Goal: Transaction & Acquisition: Purchase product/service

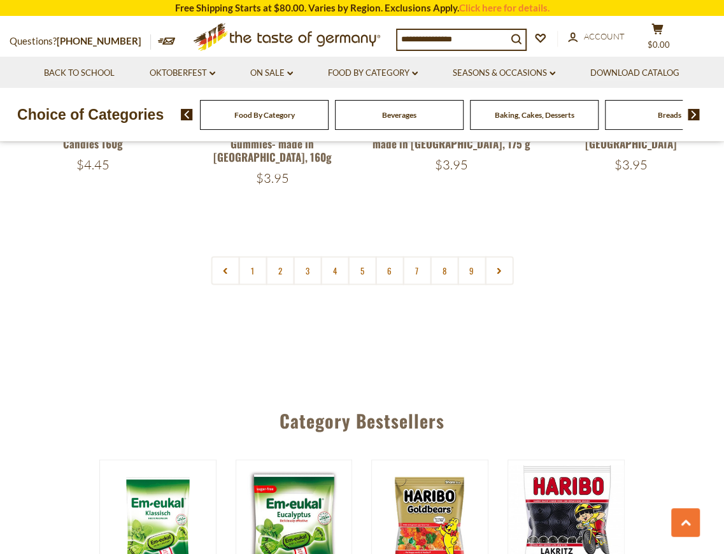
scroll to position [2846, 0]
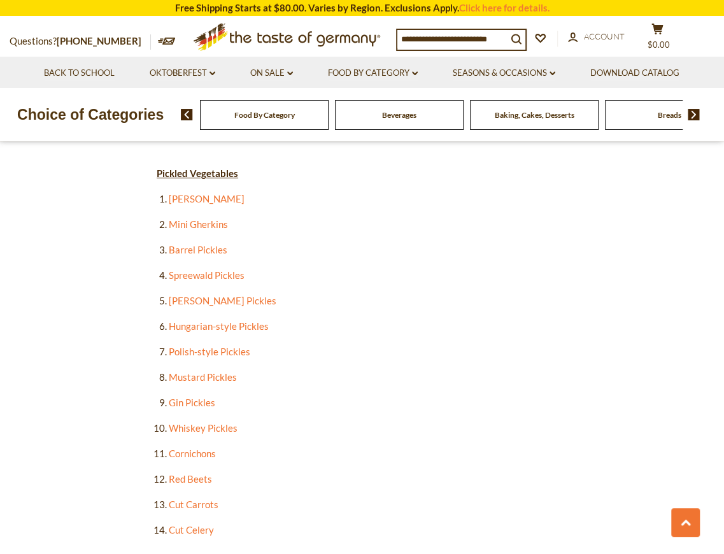
scroll to position [2124, 0]
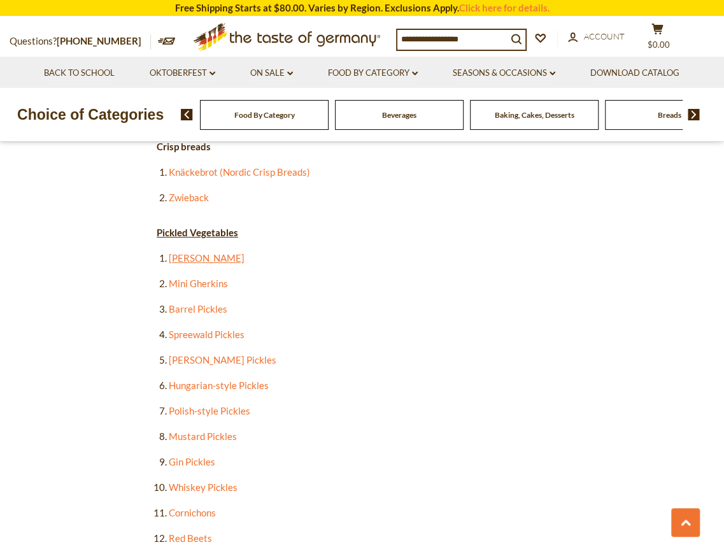
click at [206, 252] on link "[PERSON_NAME]" at bounding box center [207, 257] width 76 height 11
click at [208, 278] on link "Mini Gherkins" at bounding box center [198, 283] width 59 height 11
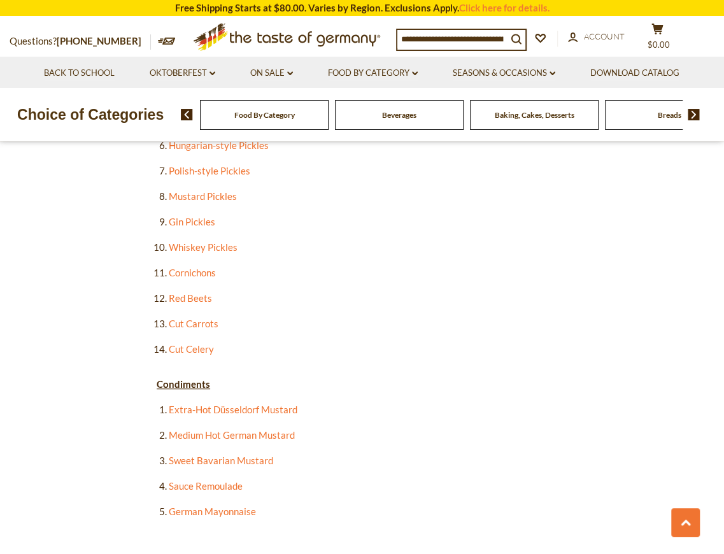
scroll to position [2379, 0]
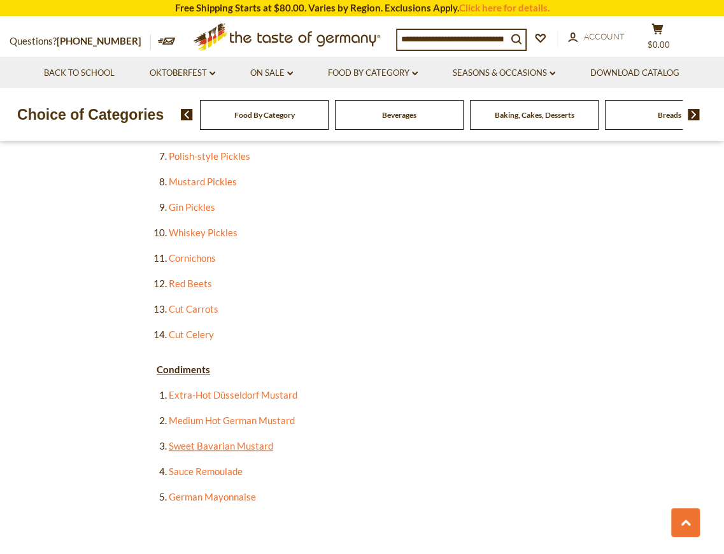
click at [235, 440] on link "Sweet Bavarian Mustard" at bounding box center [221, 445] width 104 height 11
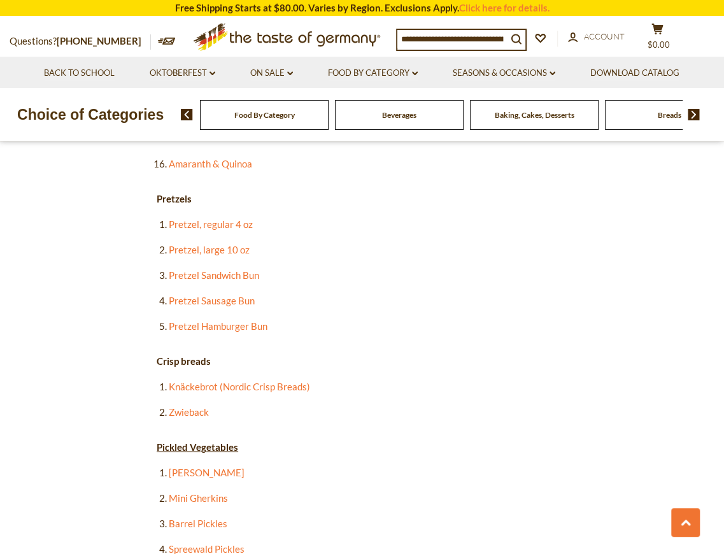
scroll to position [1869, 0]
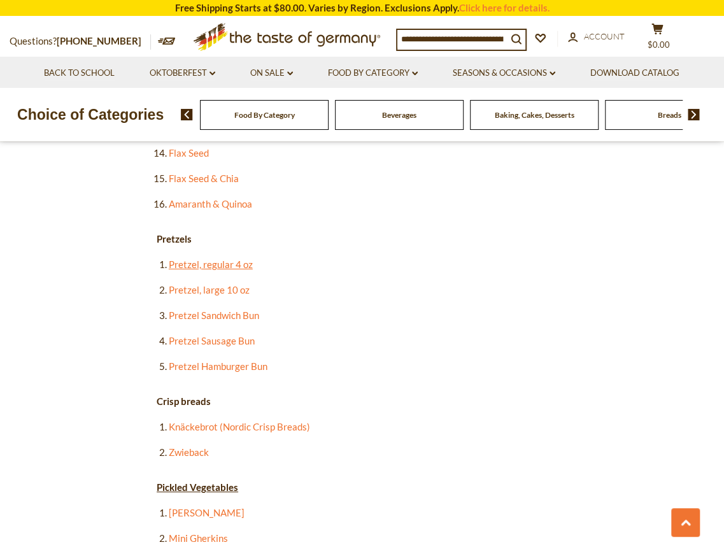
click at [210, 259] on link "Pretzel, regular 4 oz" at bounding box center [211, 264] width 84 height 11
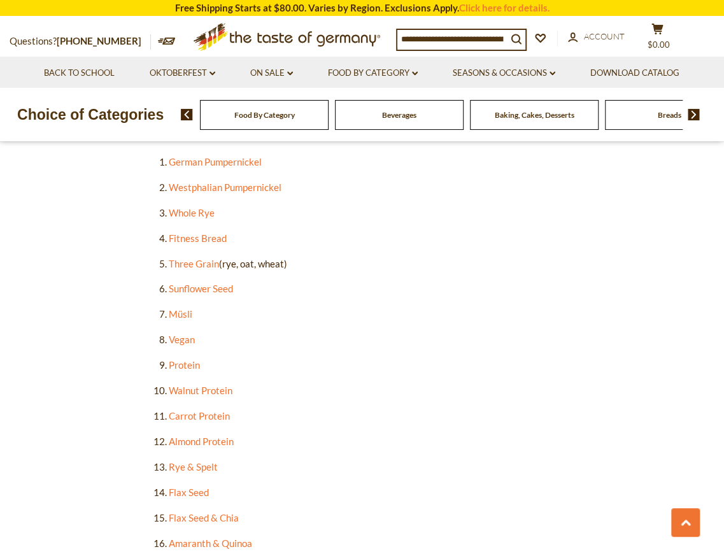
scroll to position [1402, 0]
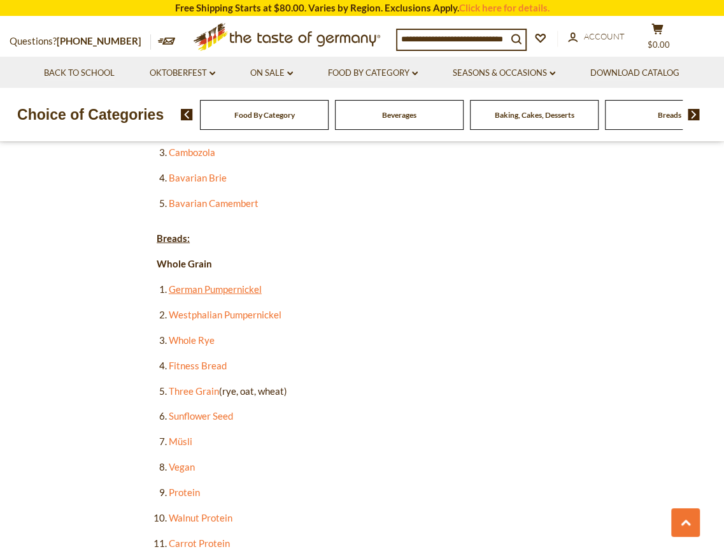
click at [224, 284] on link "German Pumpernickel" at bounding box center [215, 289] width 93 height 11
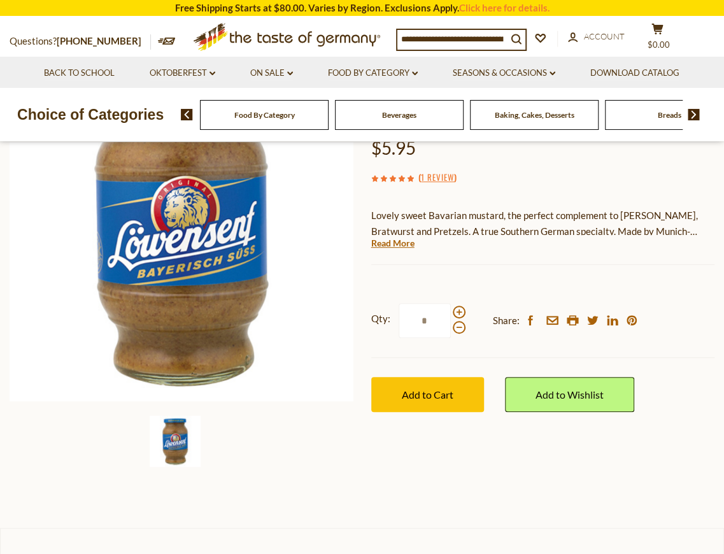
scroll to position [127, 0]
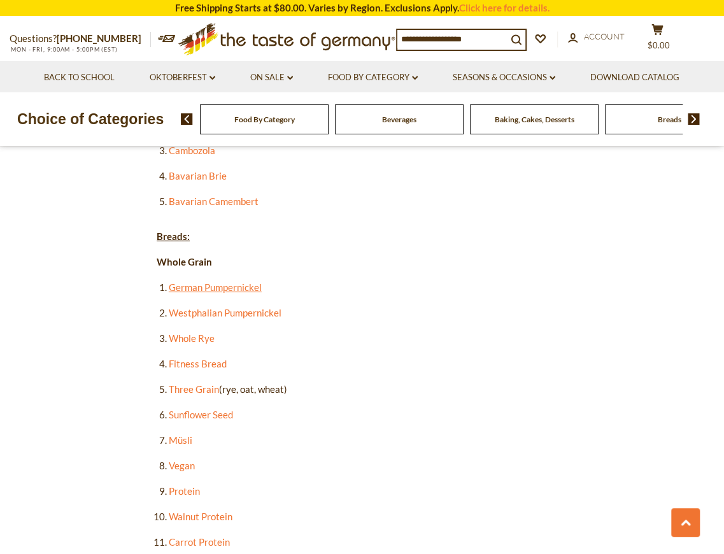
scroll to position [1359, 0]
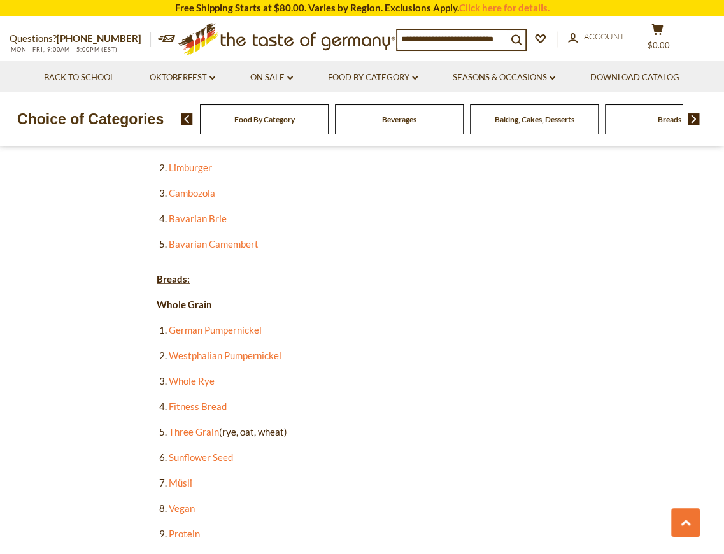
click at [472, 38] on input at bounding box center [453, 39] width 110 height 18
click at [421, 37] on input at bounding box center [453, 39] width 110 height 18
paste input "**********"
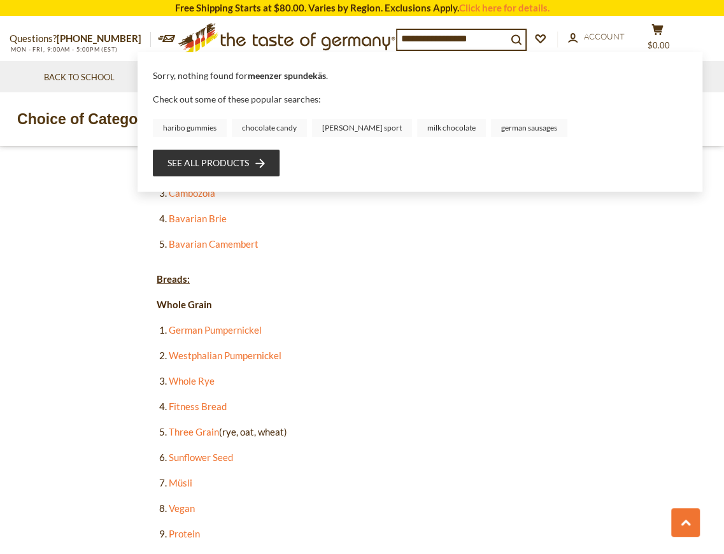
drag, startPoint x: 500, startPoint y: 40, endPoint x: 382, endPoint y: 41, distance: 117.2
click at [382, 41] on div "**********" at bounding box center [362, 39] width 724 height 44
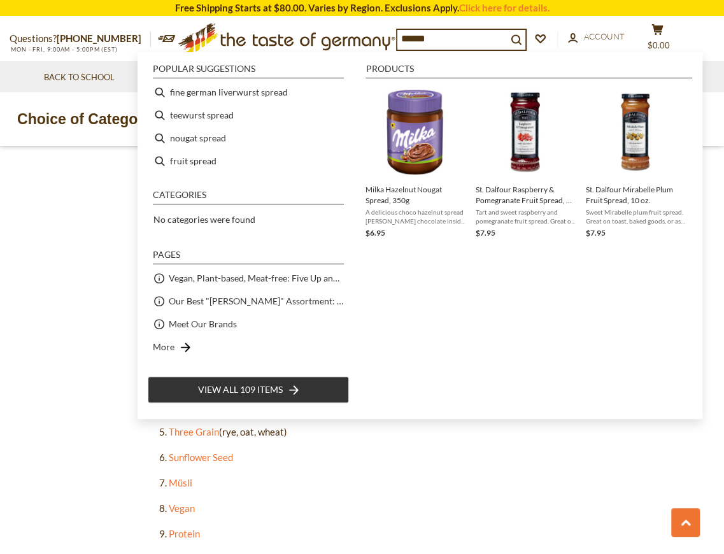
type input "******"
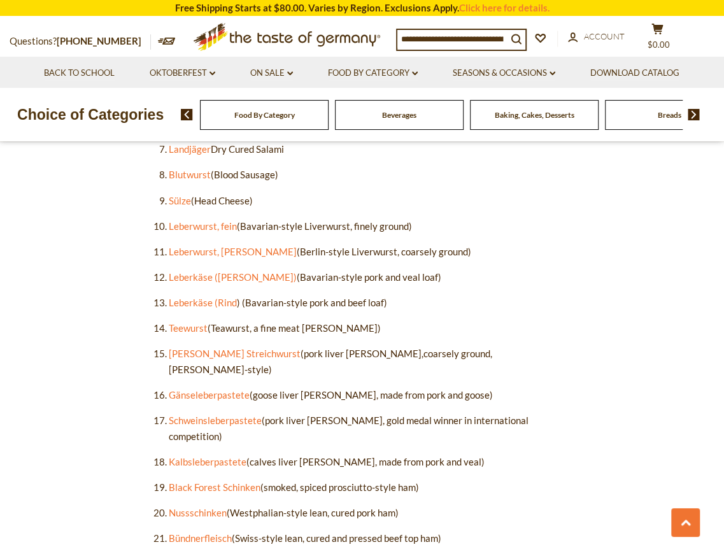
scroll to position [936, 0]
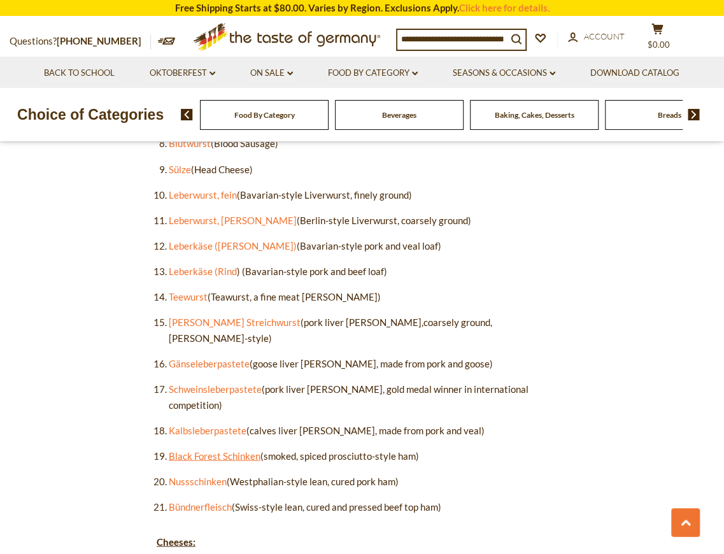
click at [244, 450] on link "Black Forest Schinken" at bounding box center [215, 455] width 92 height 11
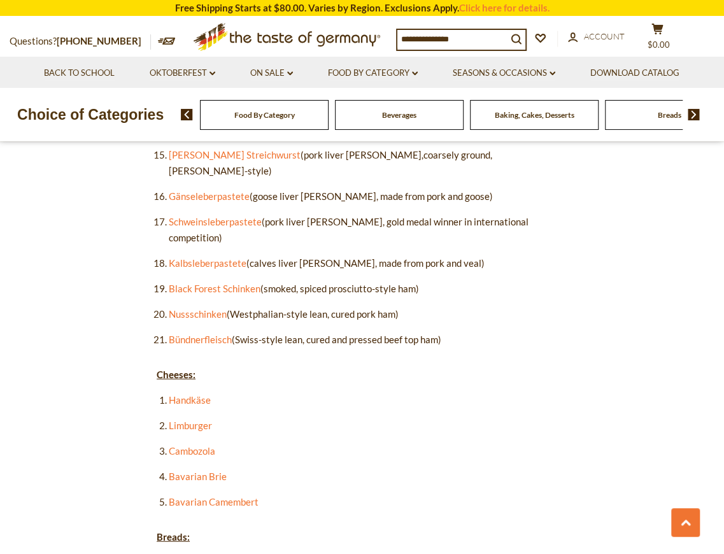
scroll to position [1106, 0]
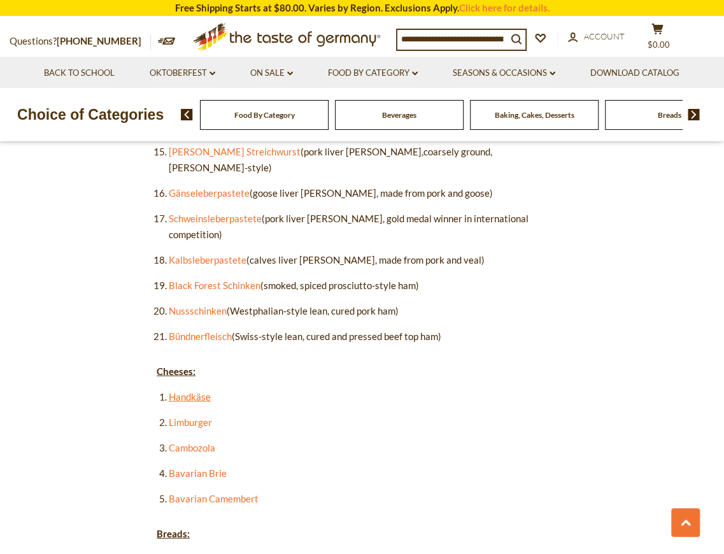
click at [190, 391] on link "Handkäse" at bounding box center [190, 396] width 42 height 11
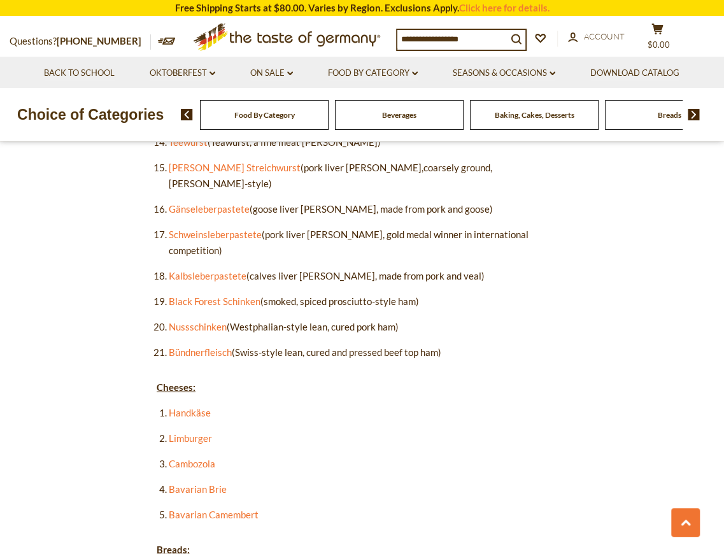
scroll to position [936, 0]
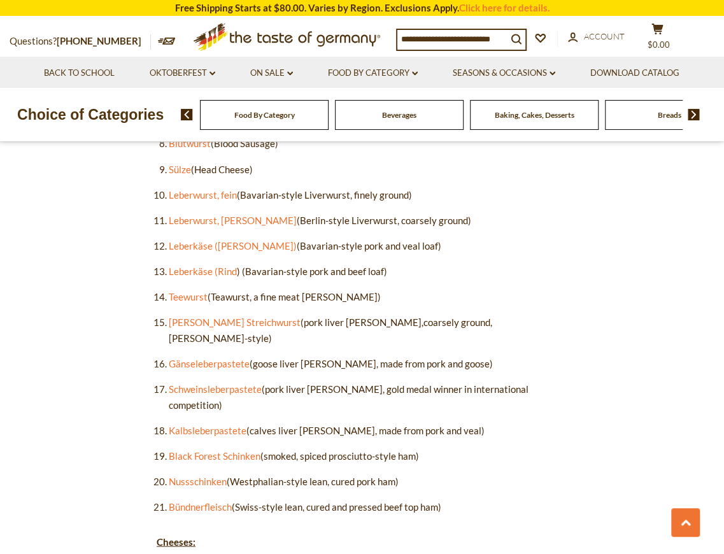
click at [428, 36] on input at bounding box center [453, 39] width 110 height 18
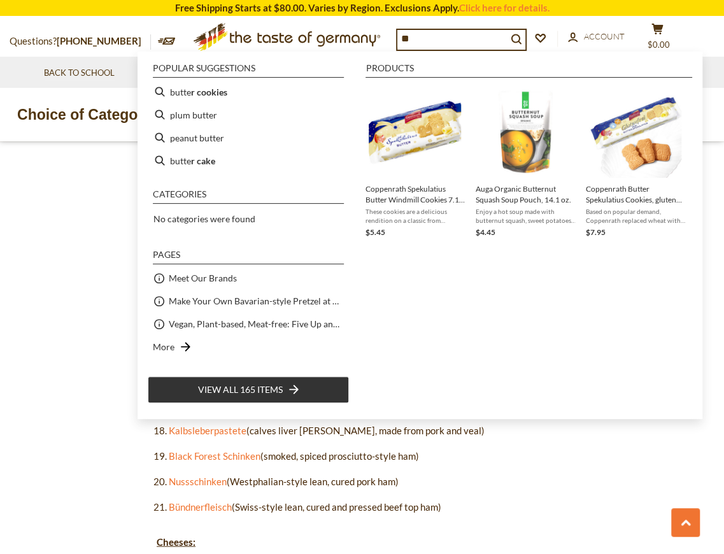
type input "*"
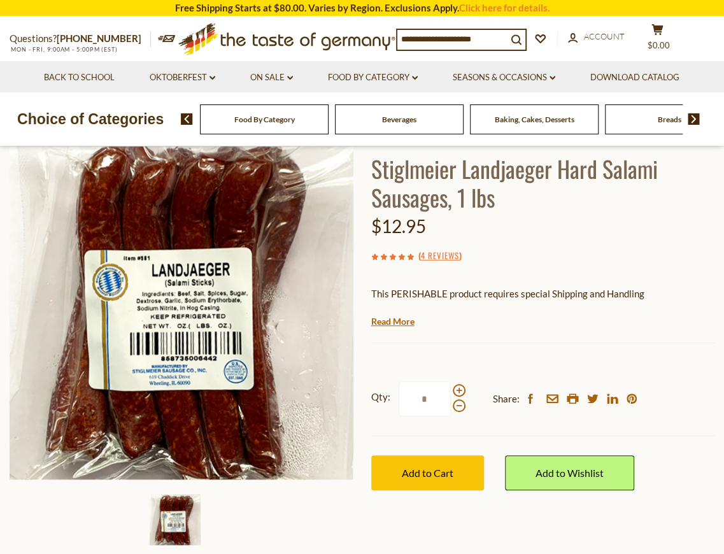
scroll to position [169, 0]
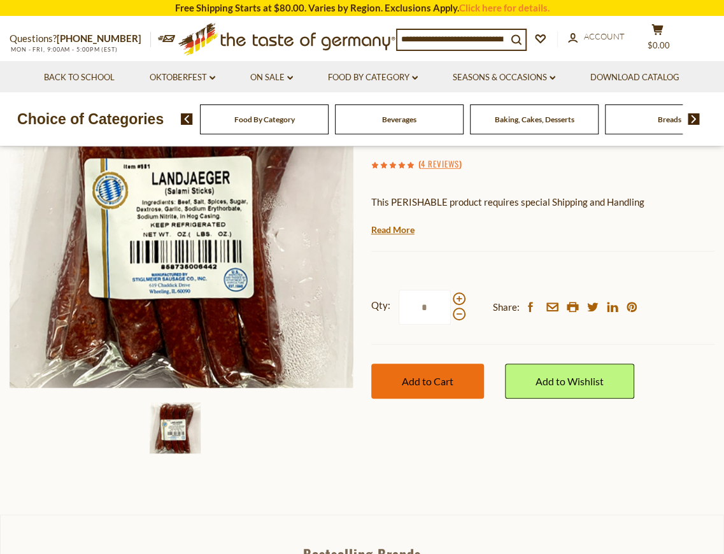
click at [417, 386] on span "Add to Cart" at bounding box center [428, 381] width 52 height 12
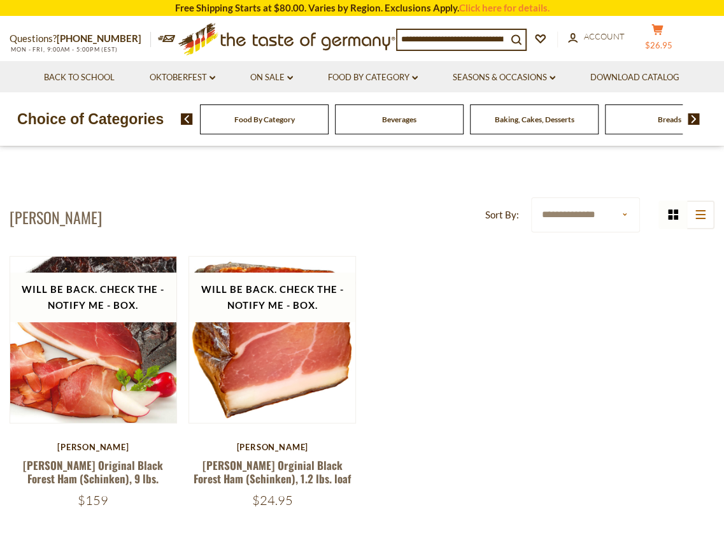
click at [673, 46] on span "$26.95" at bounding box center [658, 45] width 27 height 10
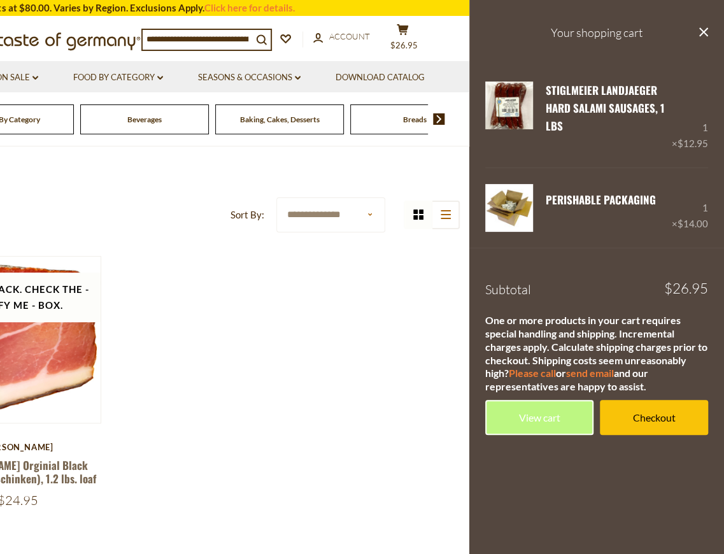
click at [368, 292] on div "Will be back. Check the - Notify Me - Box. Quick View [PERSON_NAME] [PERSON_NAM…" at bounding box center [107, 401] width 705 height 290
